Goal: Find specific page/section: Find specific page/section

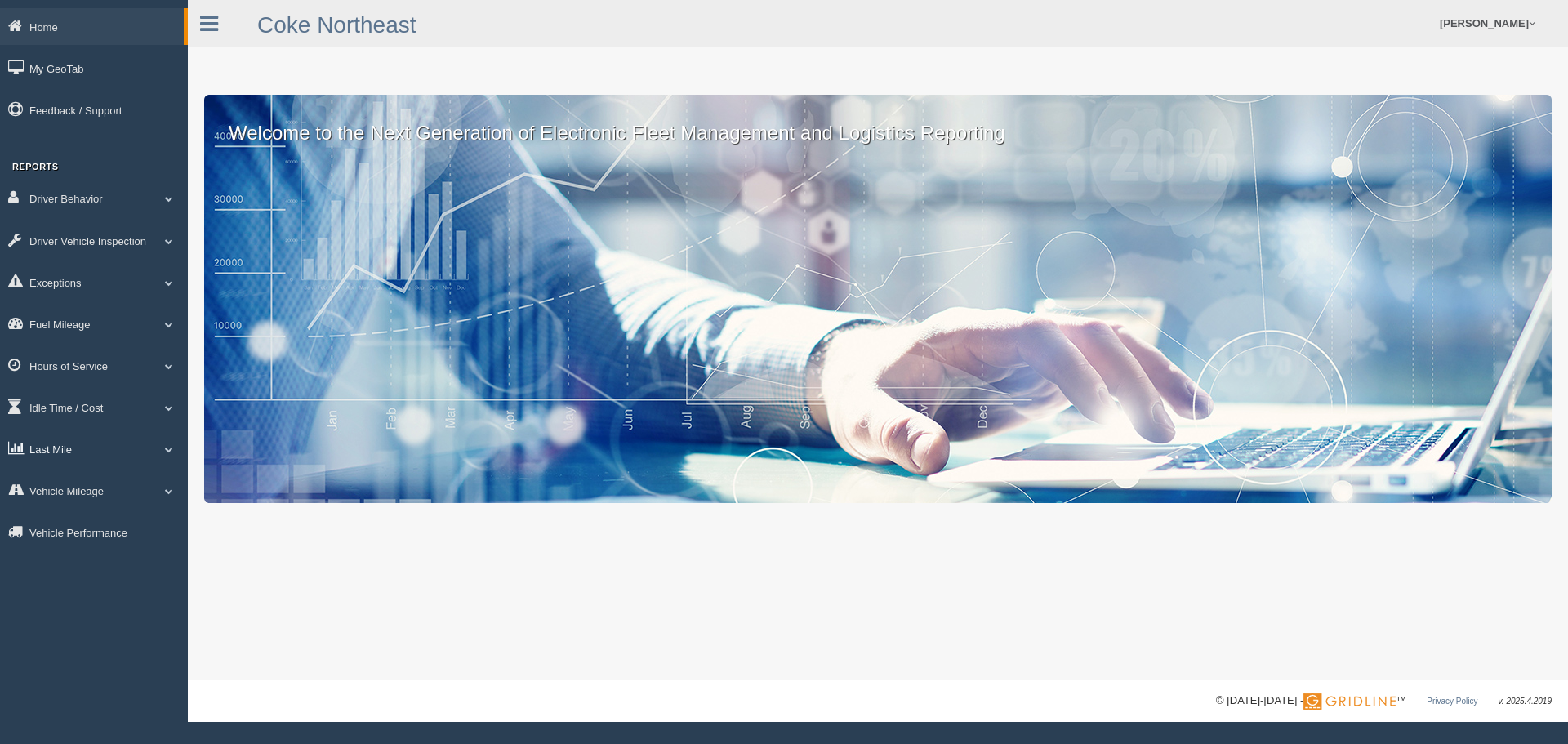
click at [154, 449] on link "Last Mile" at bounding box center [94, 449] width 188 height 37
click at [97, 489] on link "Planned Vs Actual" at bounding box center [107, 487] width 155 height 29
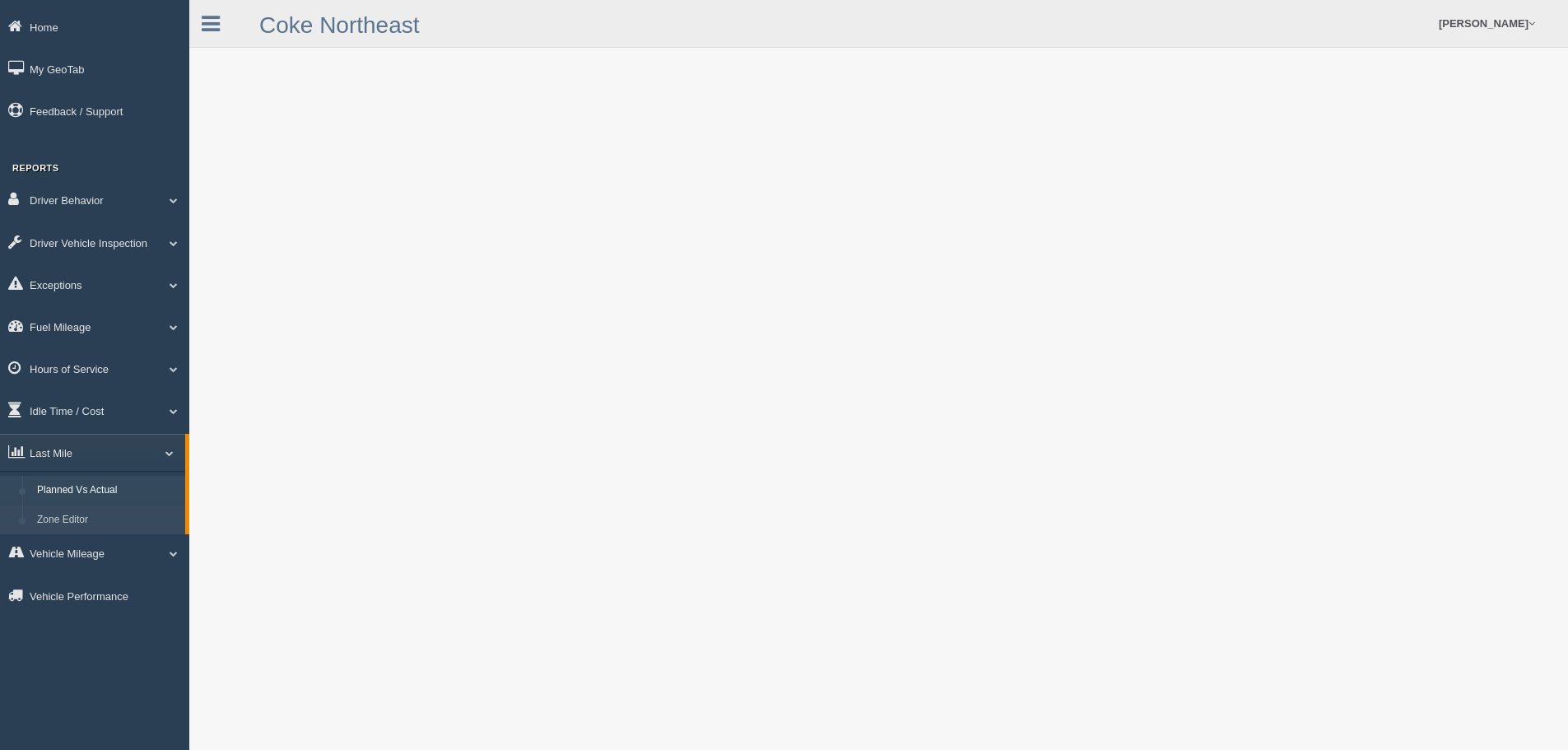
click at [97, 513] on link "Zone Editor" at bounding box center [108, 520] width 156 height 30
click at [1507, 25] on link "[PERSON_NAME]" at bounding box center [1487, 23] width 113 height 47
click at [1431, 98] on link "Log Off" at bounding box center [1453, 98] width 180 height 34
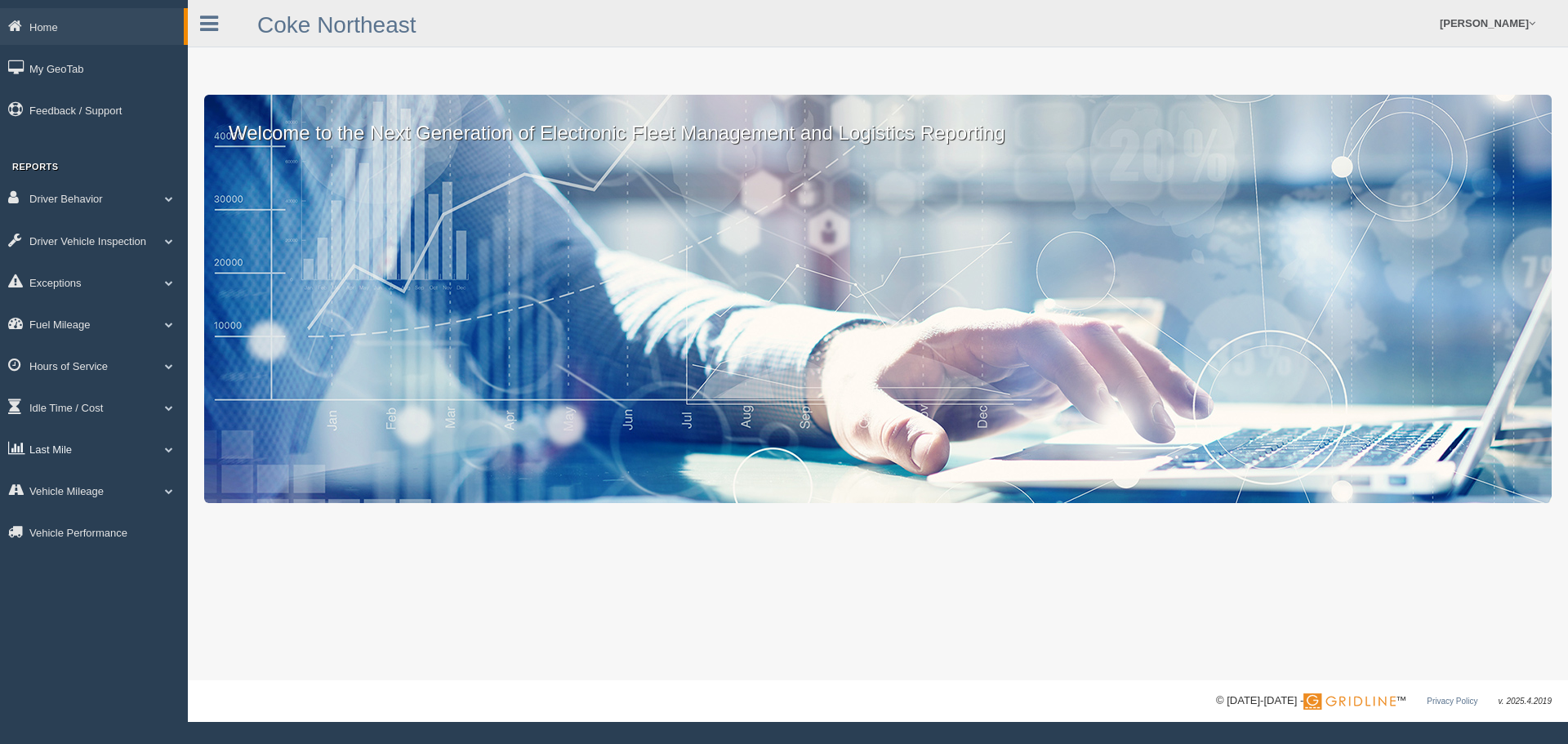
click at [93, 446] on link "Last Mile" at bounding box center [94, 449] width 188 height 37
click at [91, 505] on link "Zone Editor" at bounding box center [107, 516] width 155 height 29
click at [161, 449] on span at bounding box center [169, 450] width 21 height 8
click at [92, 510] on link "Zone Editor" at bounding box center [107, 516] width 155 height 29
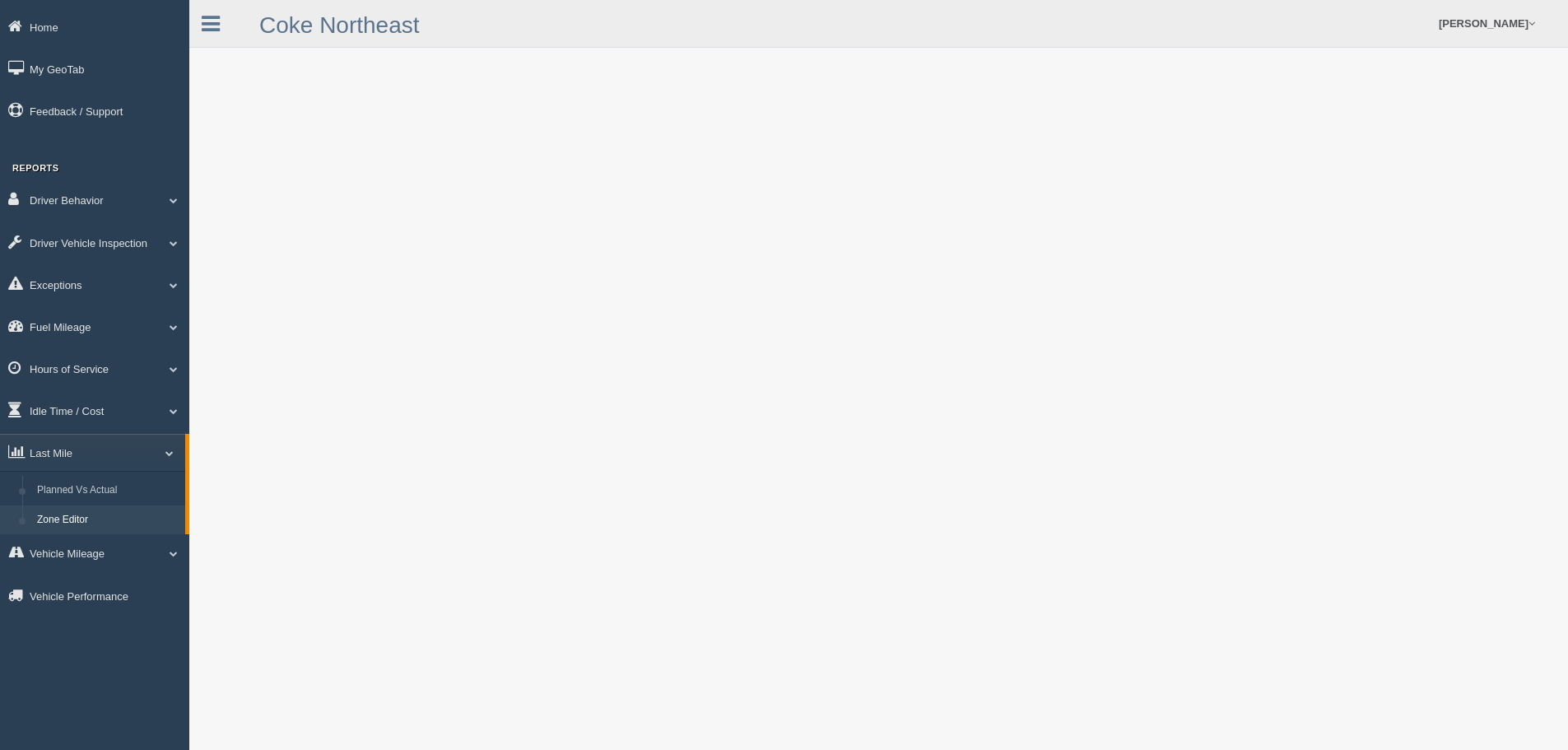
scroll to position [82, 0]
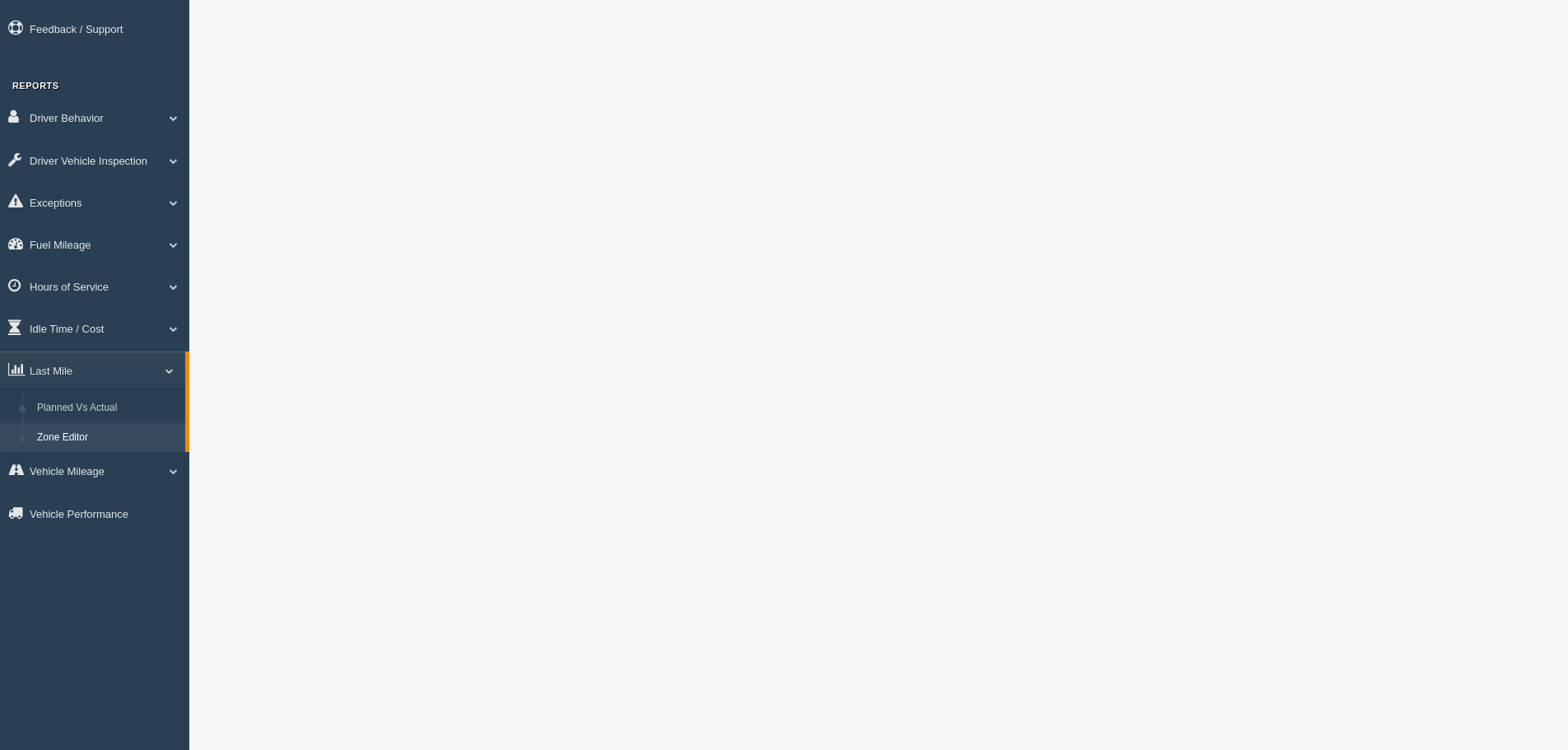
click at [65, 431] on link "Zone Editor" at bounding box center [108, 437] width 156 height 30
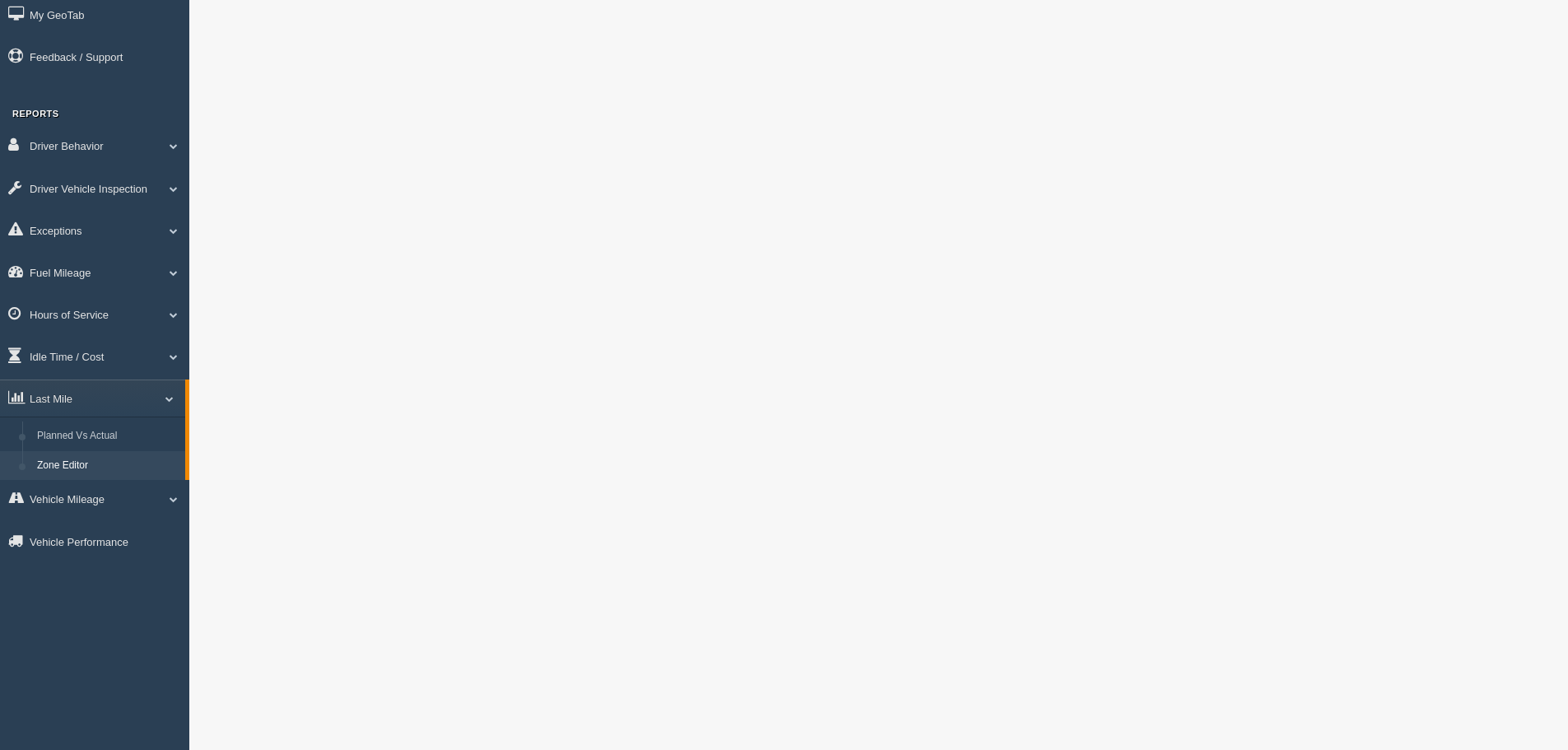
scroll to position [82, 0]
